Goal: Transaction & Acquisition: Purchase product/service

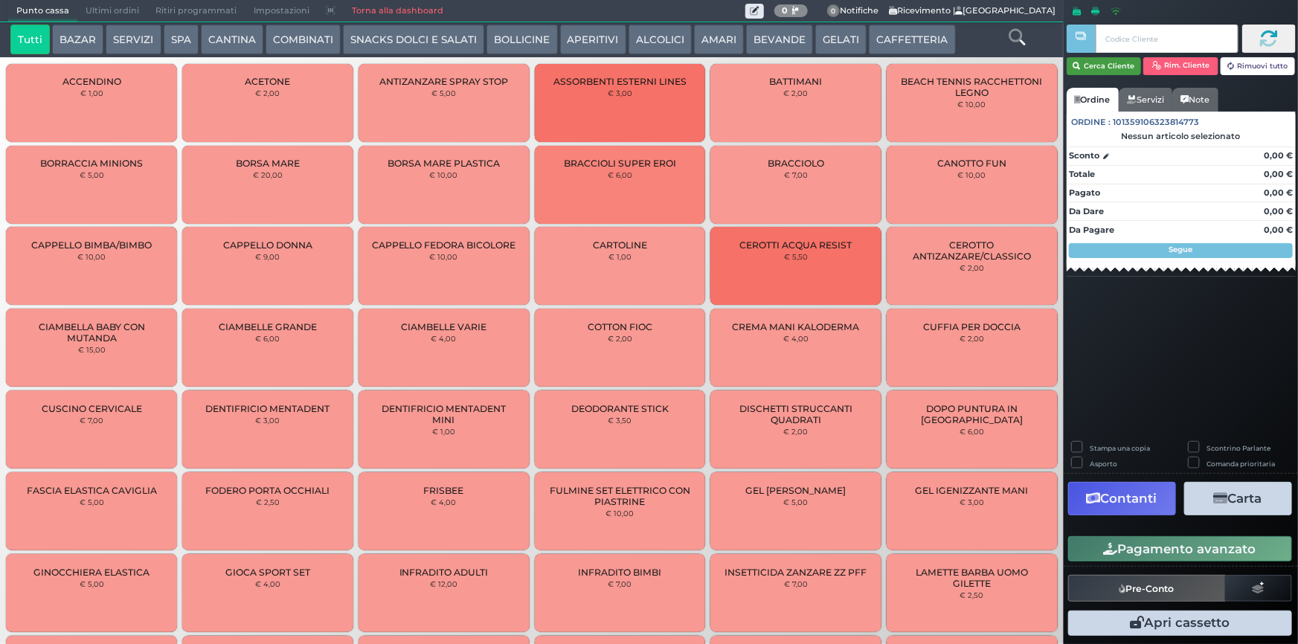
click at [1102, 64] on button "Cerca Cliente" at bounding box center [1104, 66] width 75 height 18
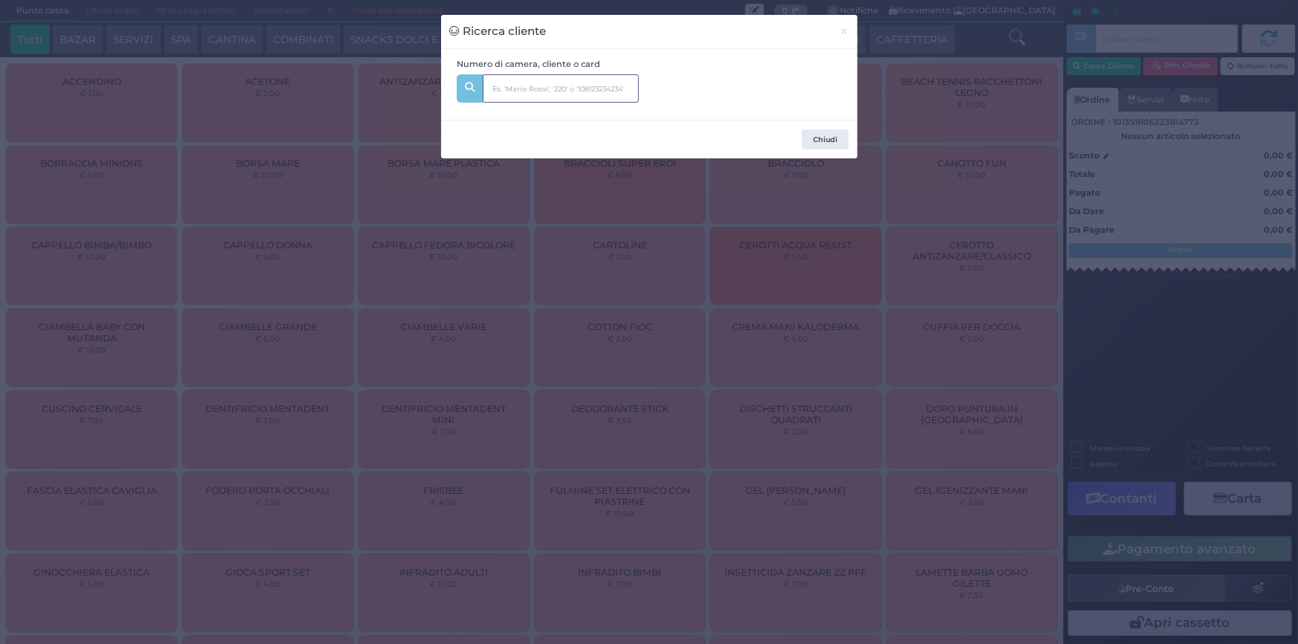
click at [556, 94] on input "text" at bounding box center [561, 88] width 156 height 28
type input "101"
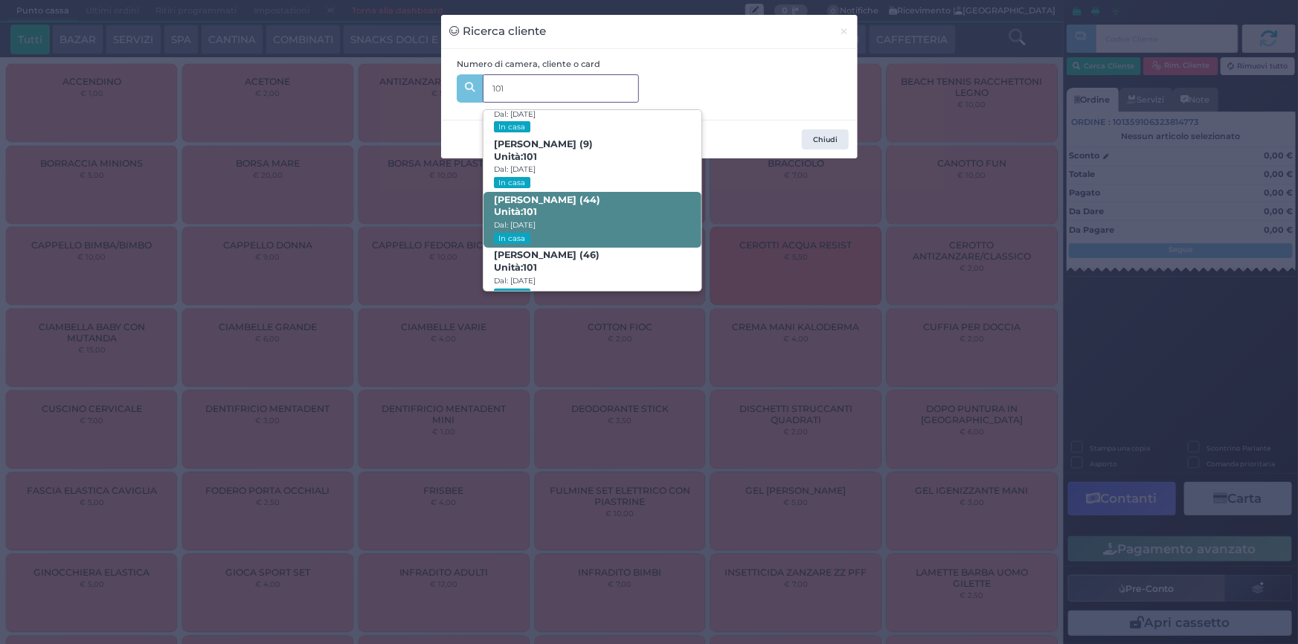
scroll to position [70, 0]
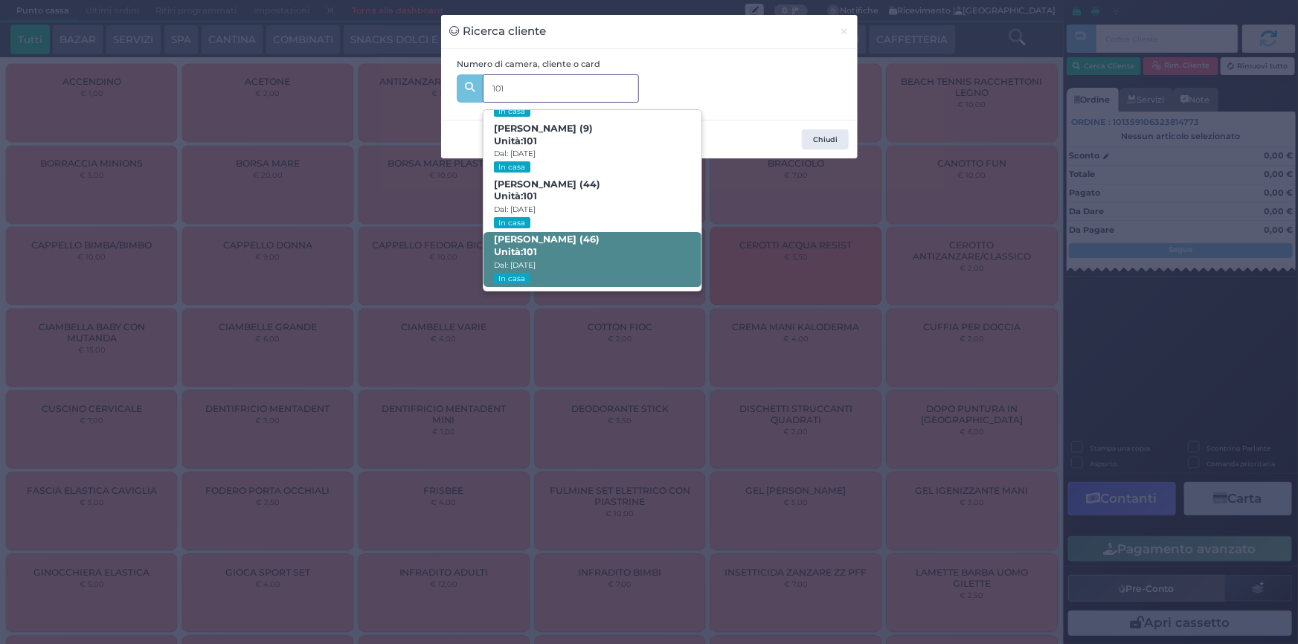
click at [543, 252] on span "[PERSON_NAME] (46) Unità: 101 Dal: [DATE] In casa" at bounding box center [593, 260] width 218 height 56
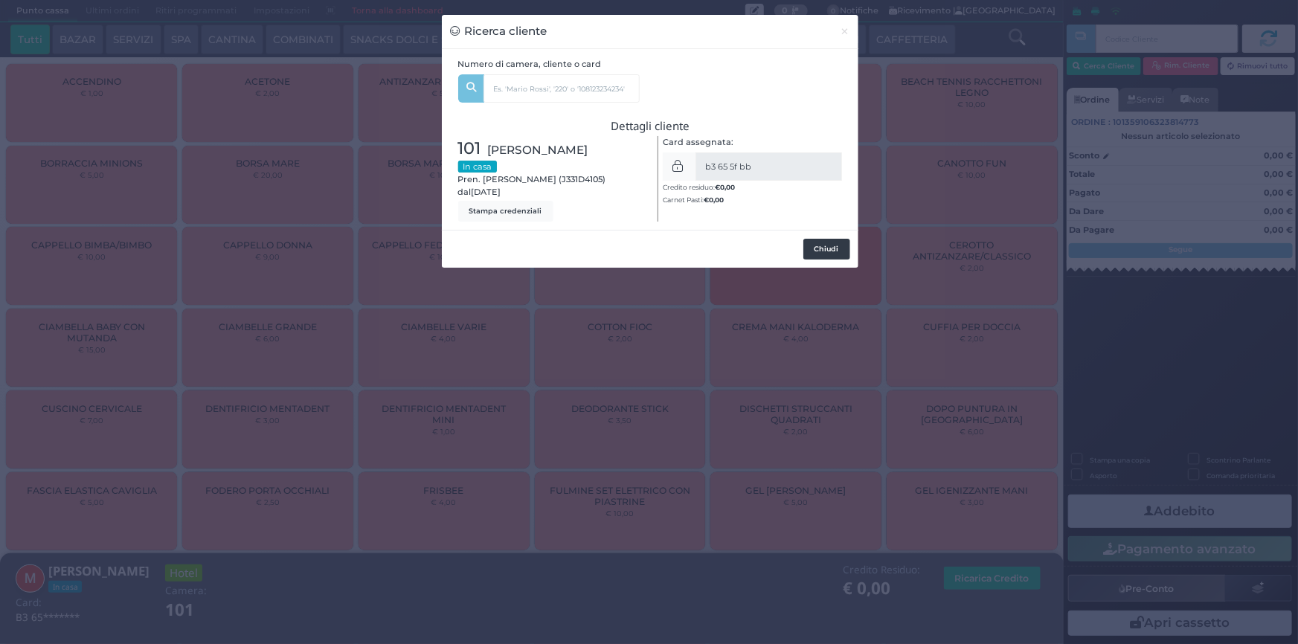
click at [821, 252] on button "Chiudi" at bounding box center [827, 249] width 47 height 21
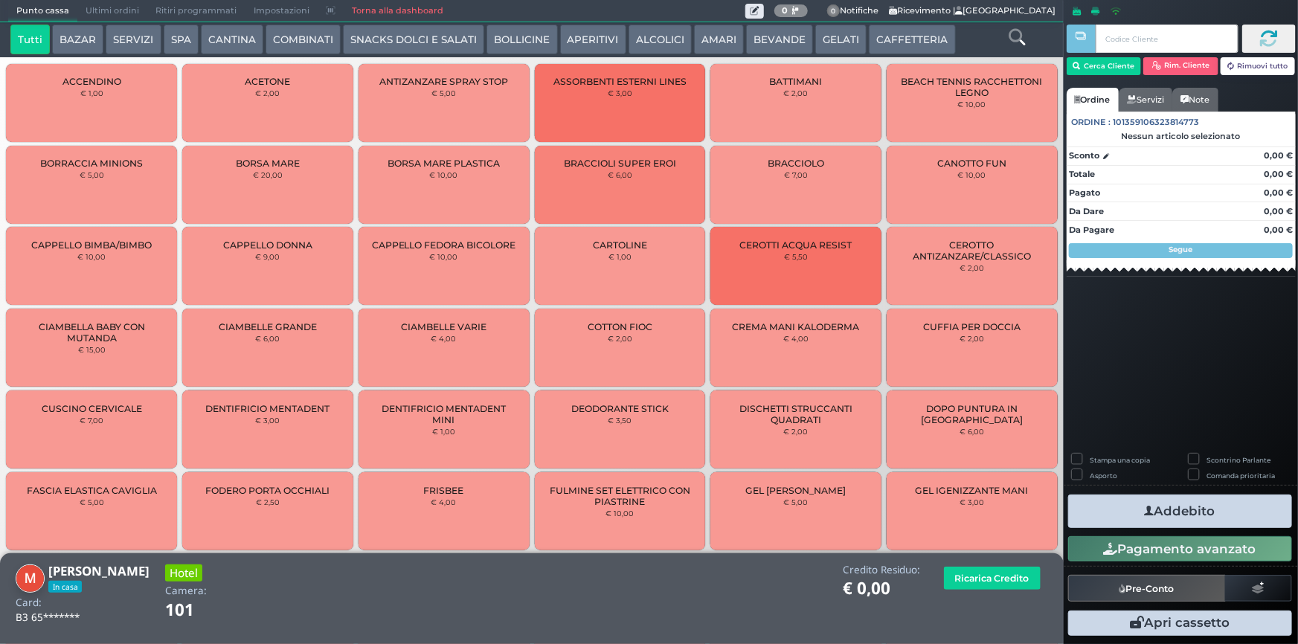
click at [879, 44] on button "CAFFETTERIA" at bounding box center [912, 40] width 86 height 30
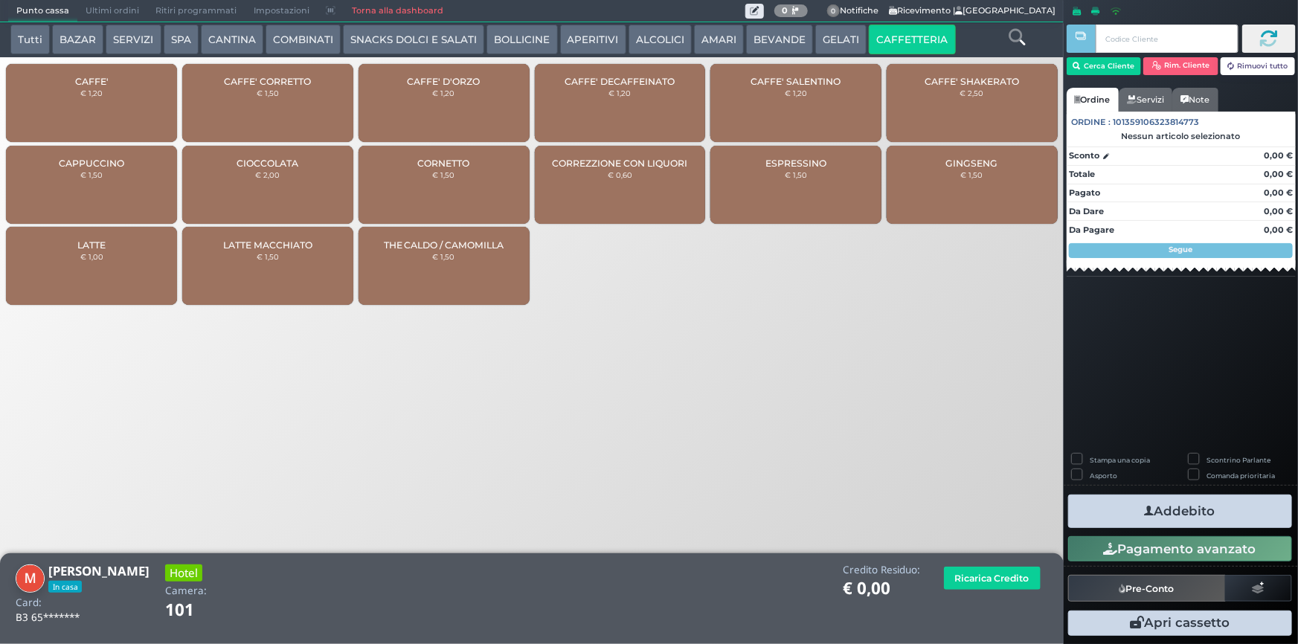
click at [109, 100] on div "CAFFE' € 1,20" at bounding box center [91, 103] width 171 height 78
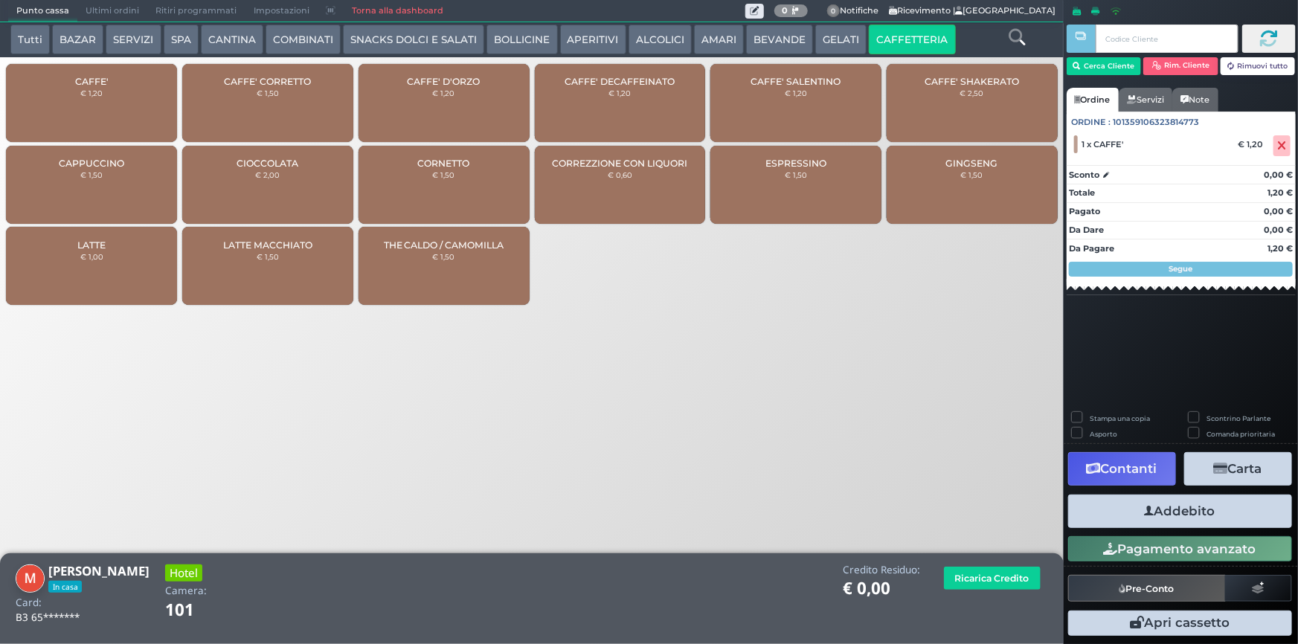
click at [1183, 511] on button "Addebito" at bounding box center [1180, 511] width 224 height 33
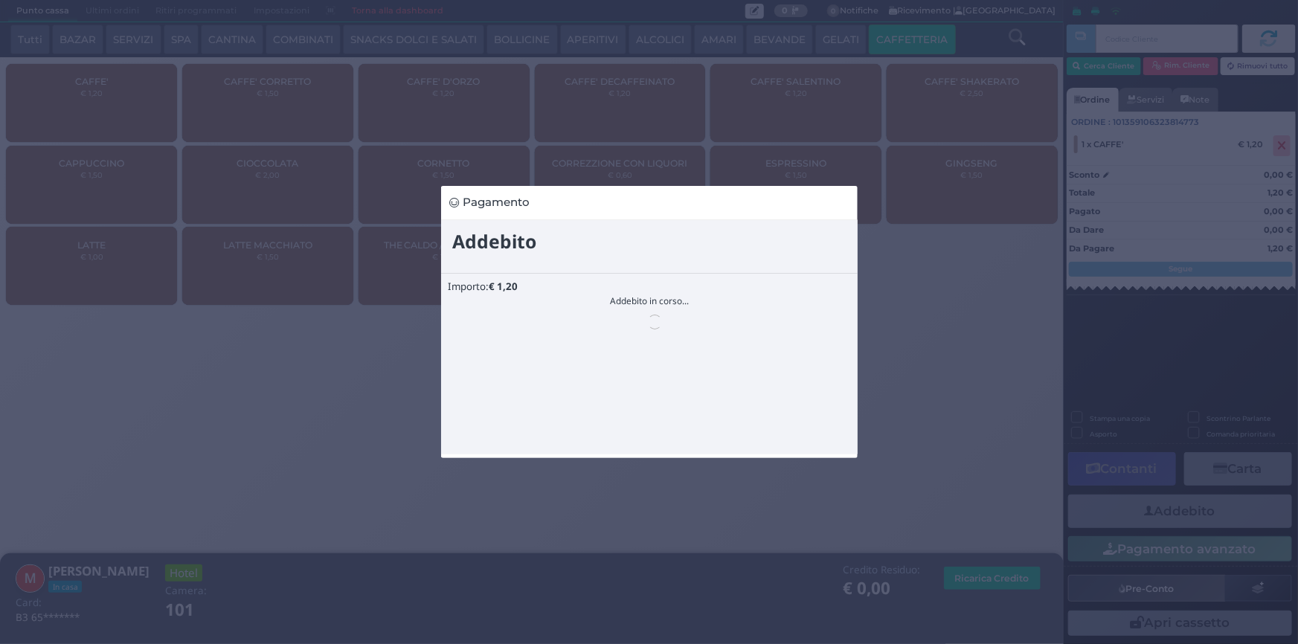
scroll to position [0, 0]
